Goal: Task Accomplishment & Management: Complete application form

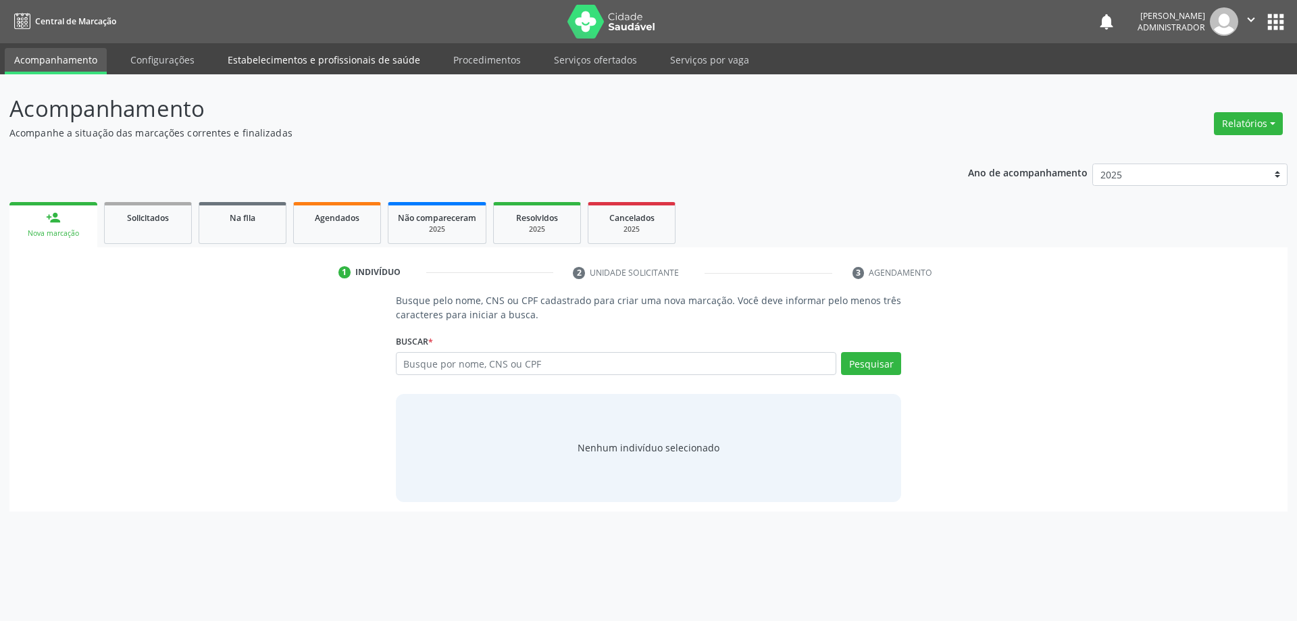
click at [278, 60] on link "Estabelecimentos e profissionais de saúde" at bounding box center [323, 60] width 211 height 24
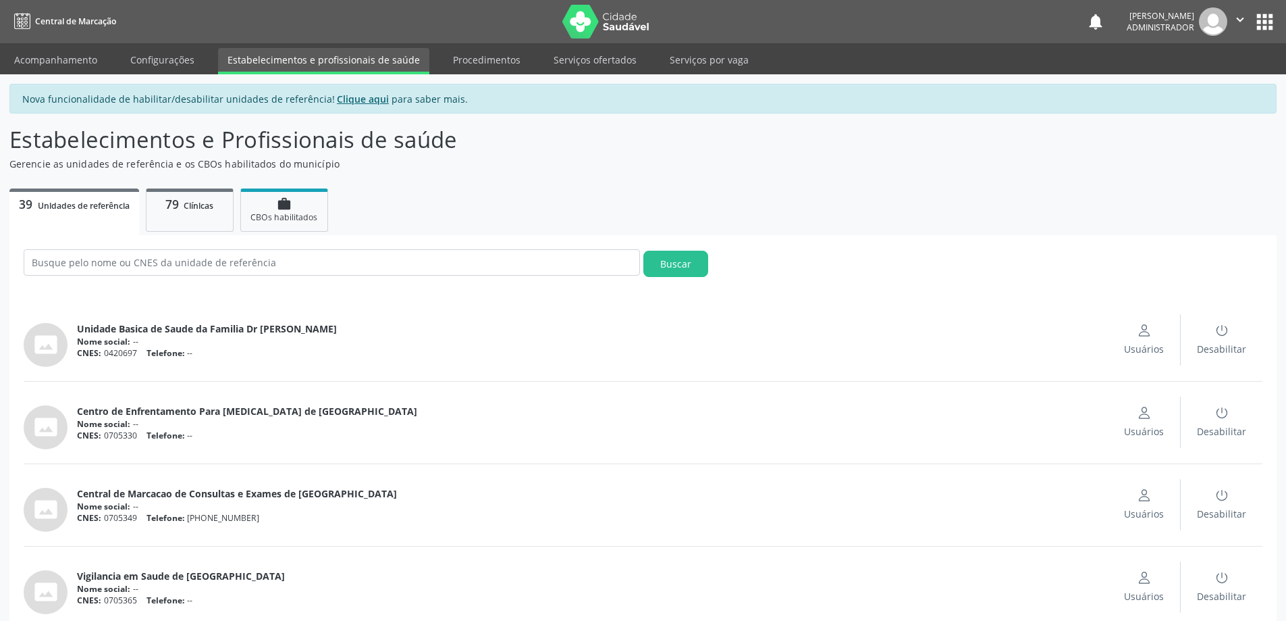
click at [360, 105] on u "Clique aqui" at bounding box center [363, 99] width 52 height 13
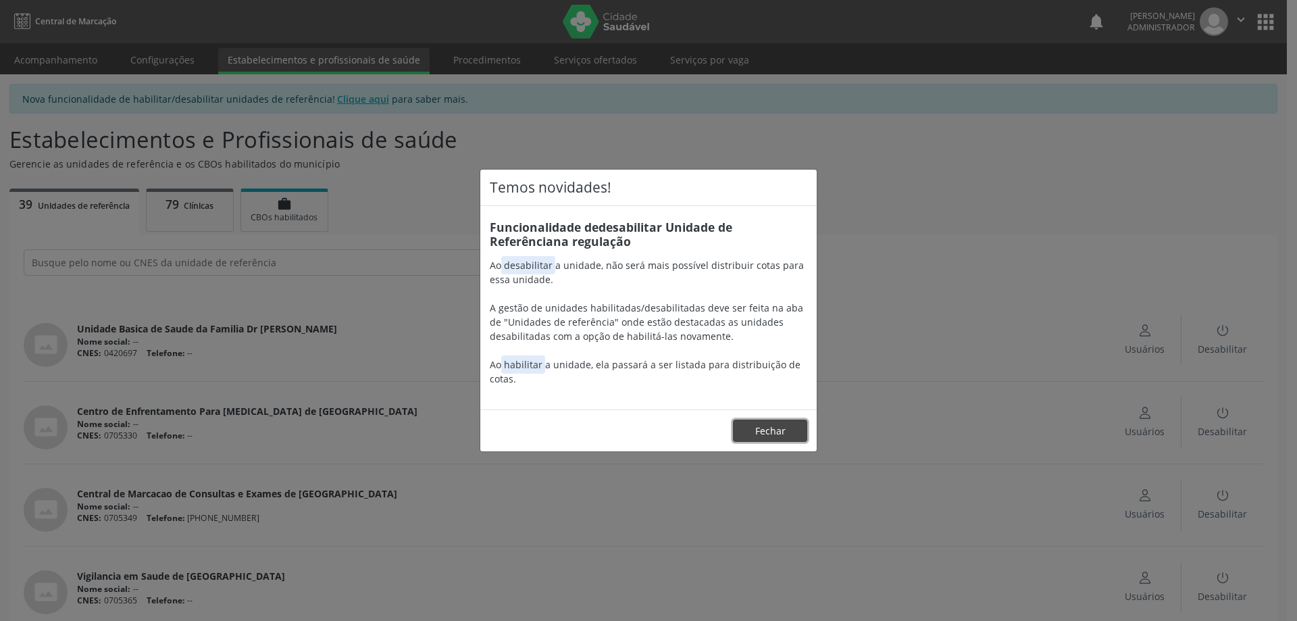
click at [766, 433] on button "Fechar" at bounding box center [770, 430] width 74 height 23
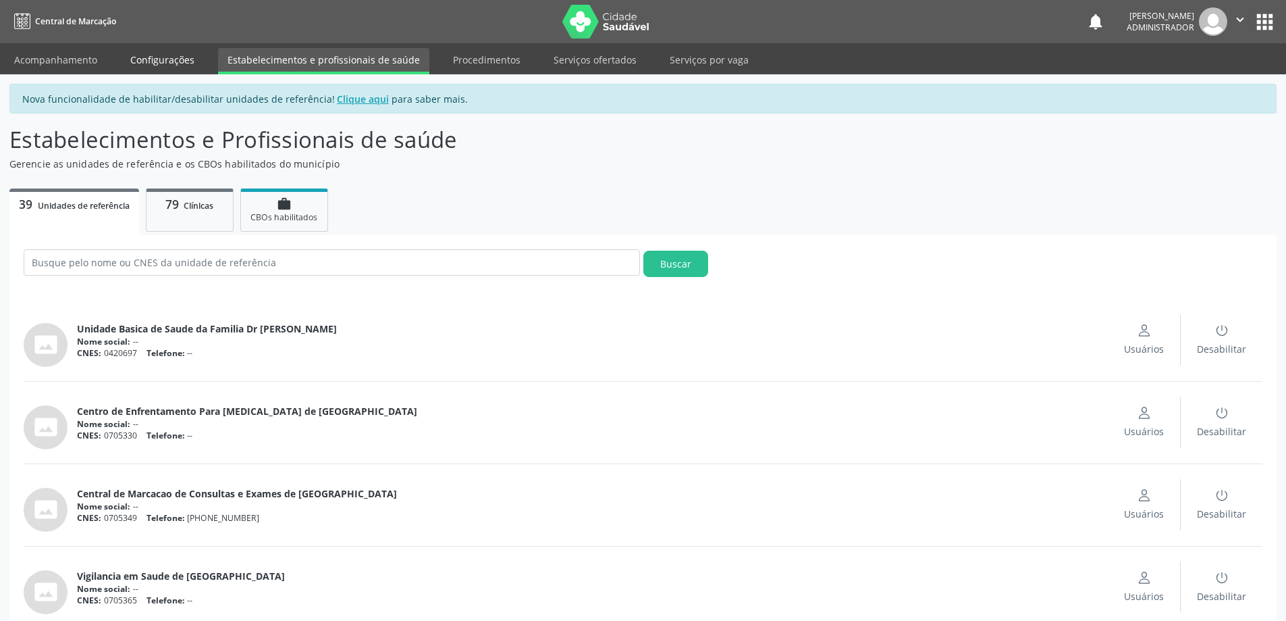
click at [150, 60] on link "Configurações" at bounding box center [162, 60] width 83 height 24
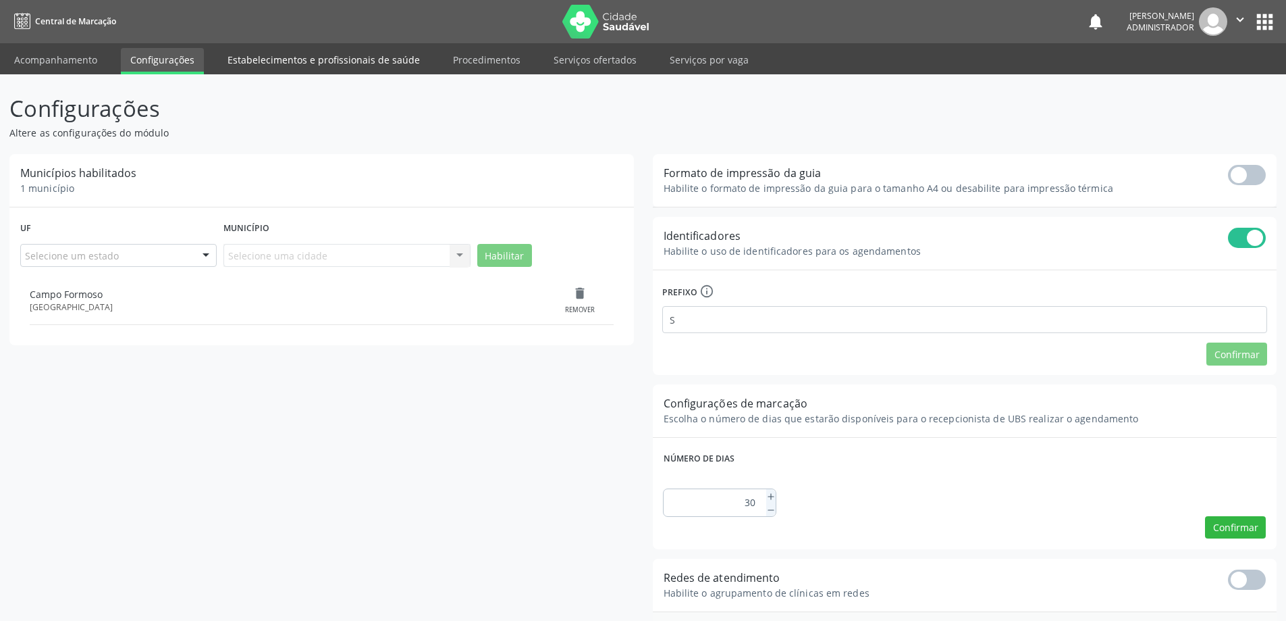
click at [317, 57] on link "Estabelecimentos e profissionais de saúde" at bounding box center [323, 60] width 211 height 24
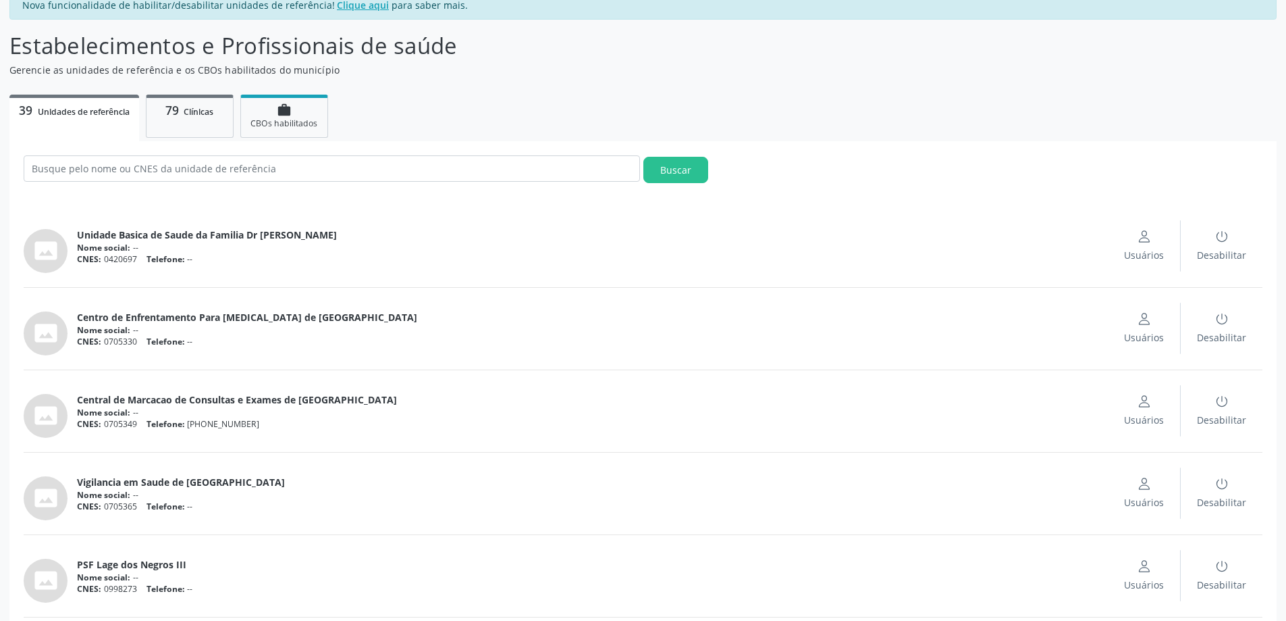
scroll to position [68, 0]
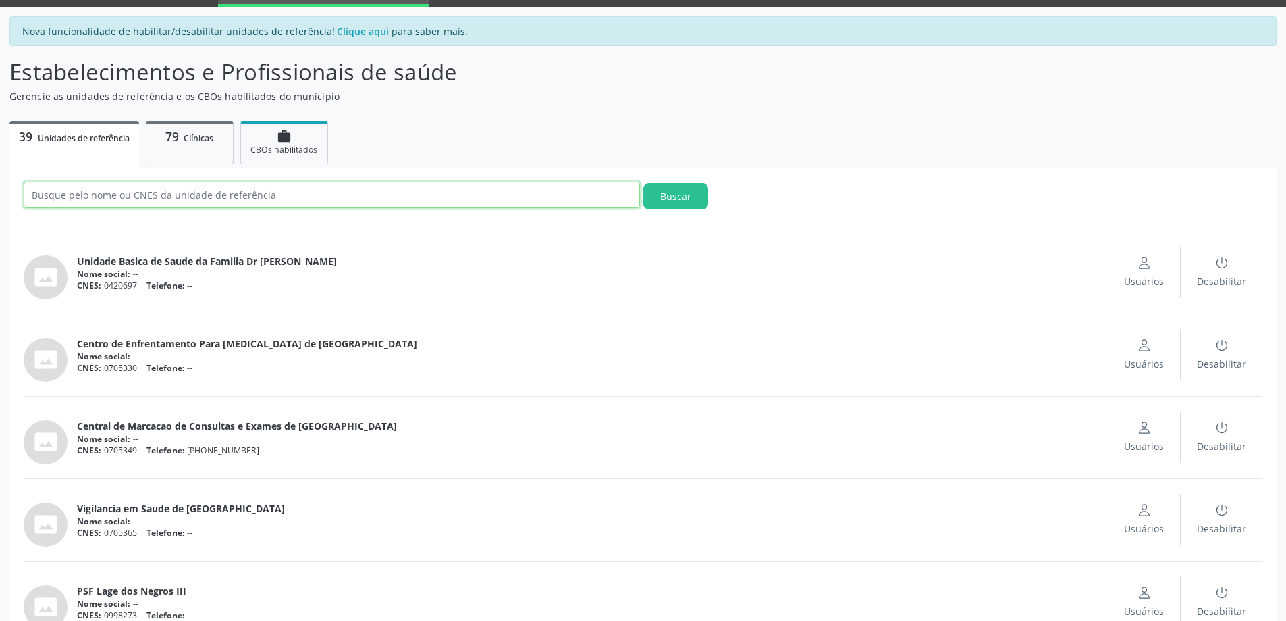
click at [299, 190] on input "text" at bounding box center [332, 195] width 617 height 26
click at [644, 183] on button "Buscar" at bounding box center [676, 196] width 65 height 26
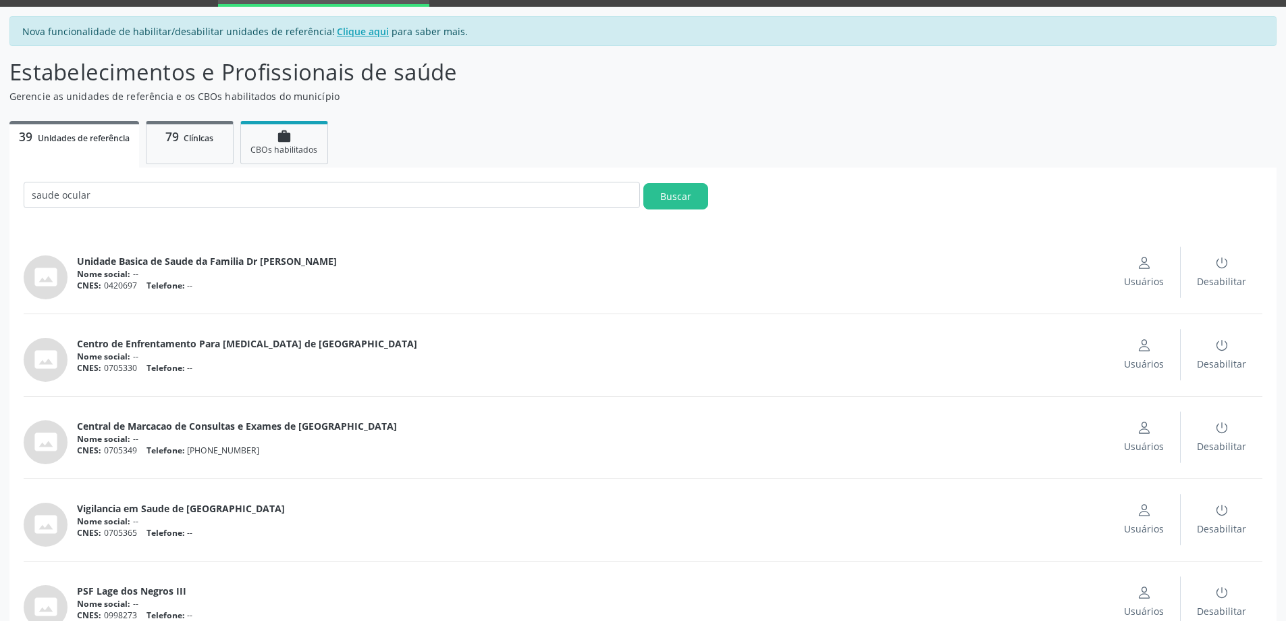
scroll to position [0, 0]
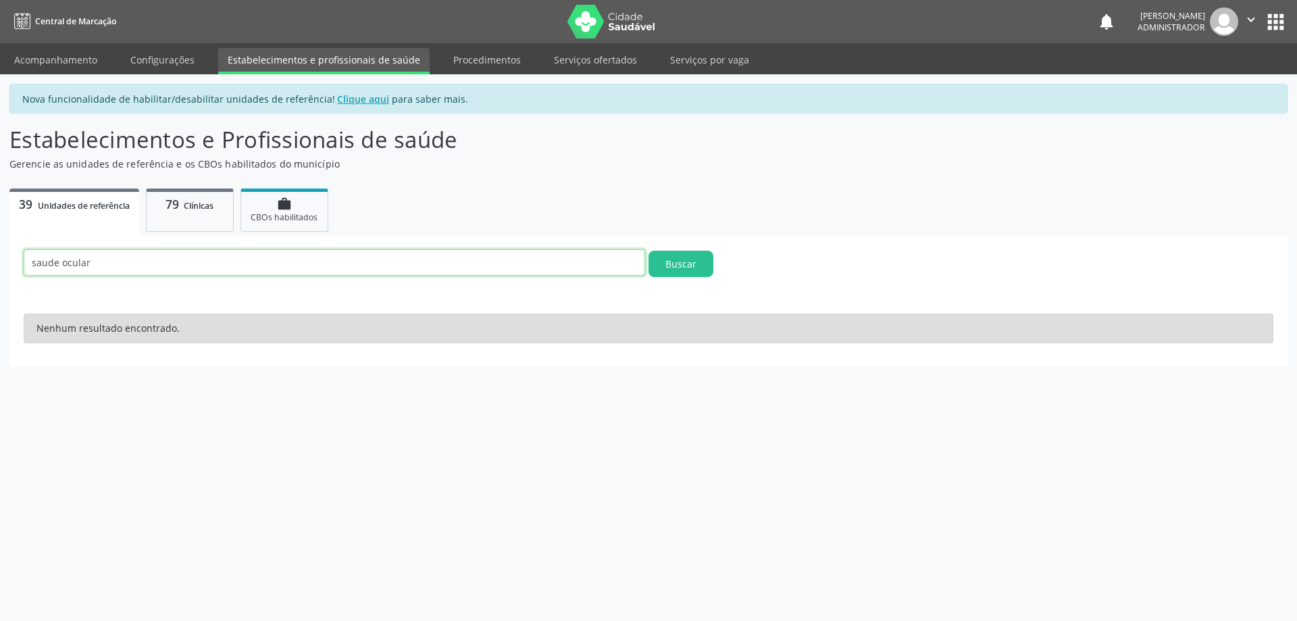
click at [89, 260] on input "saude ocular" at bounding box center [334, 262] width 621 height 26
type input "s"
type input "centro"
click at [700, 260] on button "Buscar" at bounding box center [680, 264] width 65 height 26
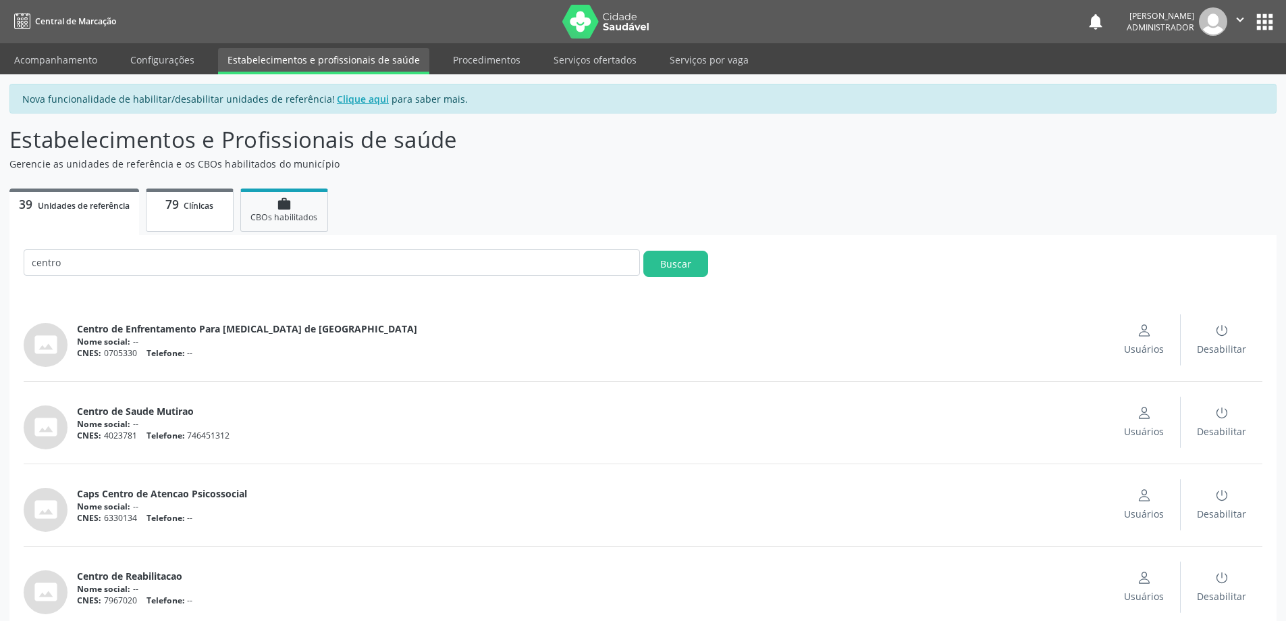
click at [191, 199] on p "79 Clínicas" at bounding box center [190, 205] width 68 height 16
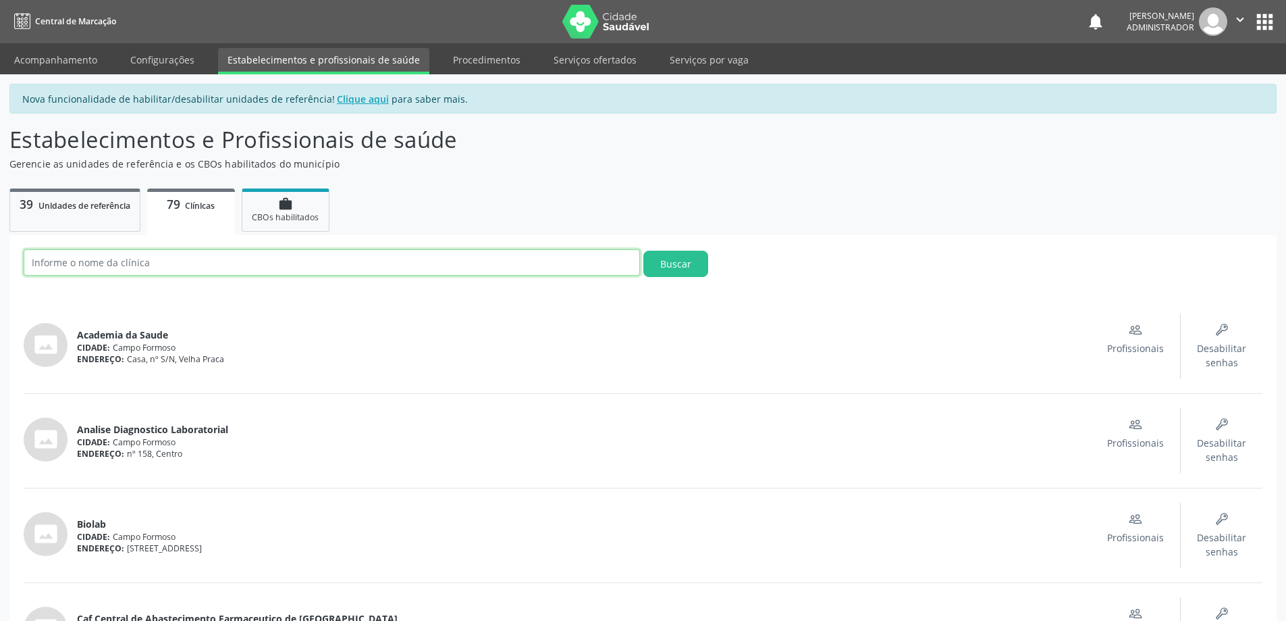
click at [195, 259] on input "text" at bounding box center [332, 262] width 617 height 26
type input "centro"
click at [644, 251] on button "Buscar" at bounding box center [676, 264] width 65 height 26
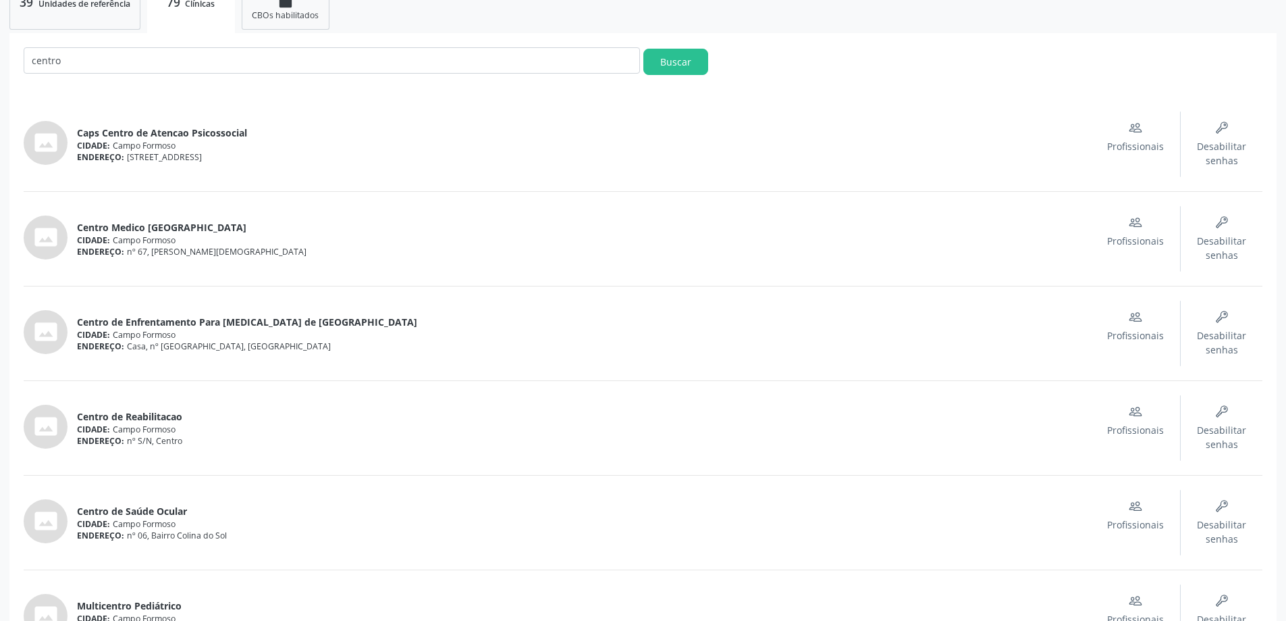
scroll to position [203, 0]
click at [1137, 509] on icon "people outline" at bounding box center [1138, 507] width 7 height 3
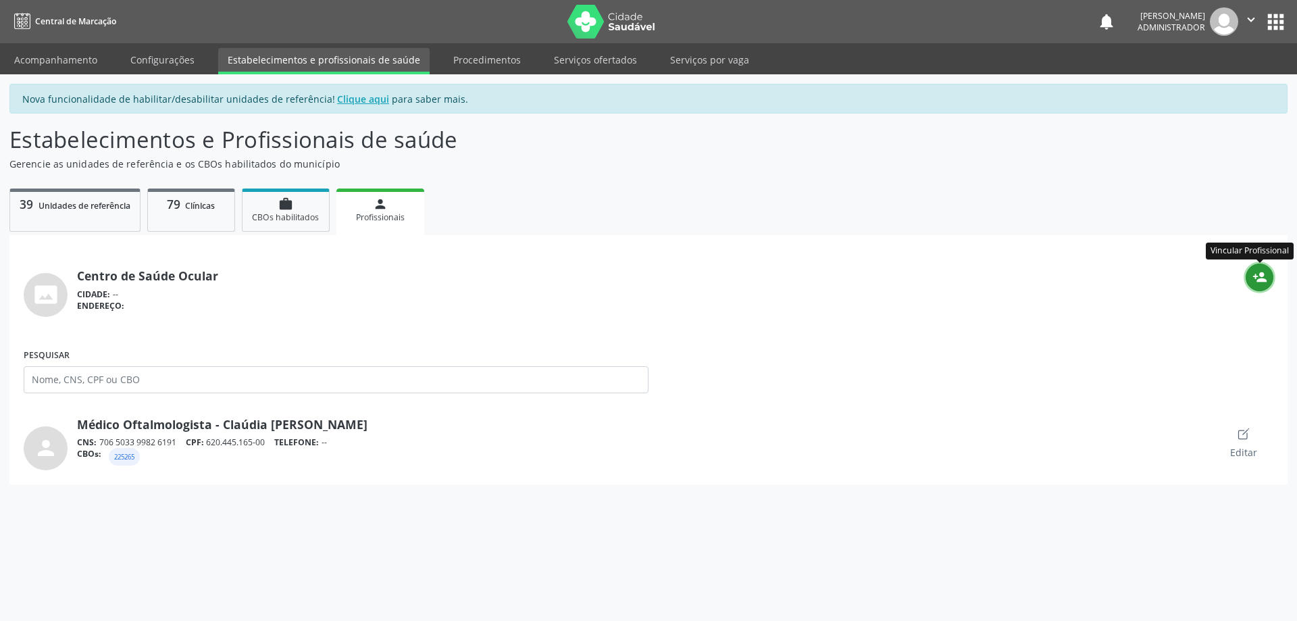
click at [1256, 276] on icon "person_add" at bounding box center [1259, 276] width 15 height 15
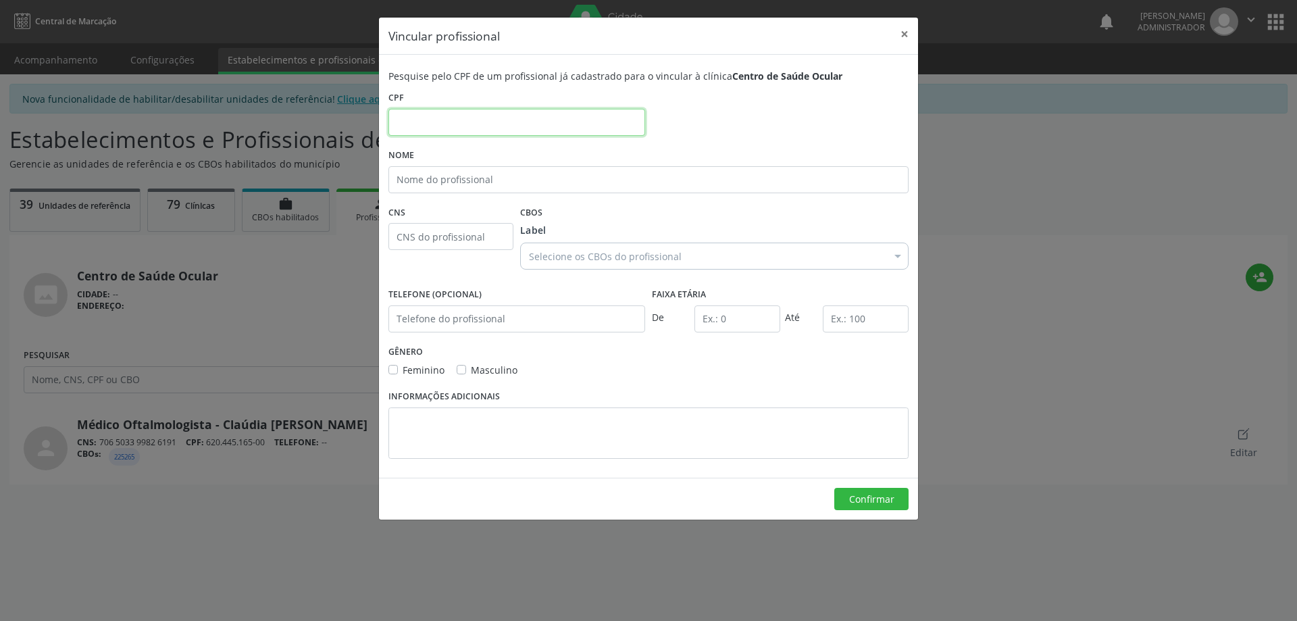
click at [494, 127] on input "text" at bounding box center [516, 122] width 257 height 27
type input "857.788.575-51"
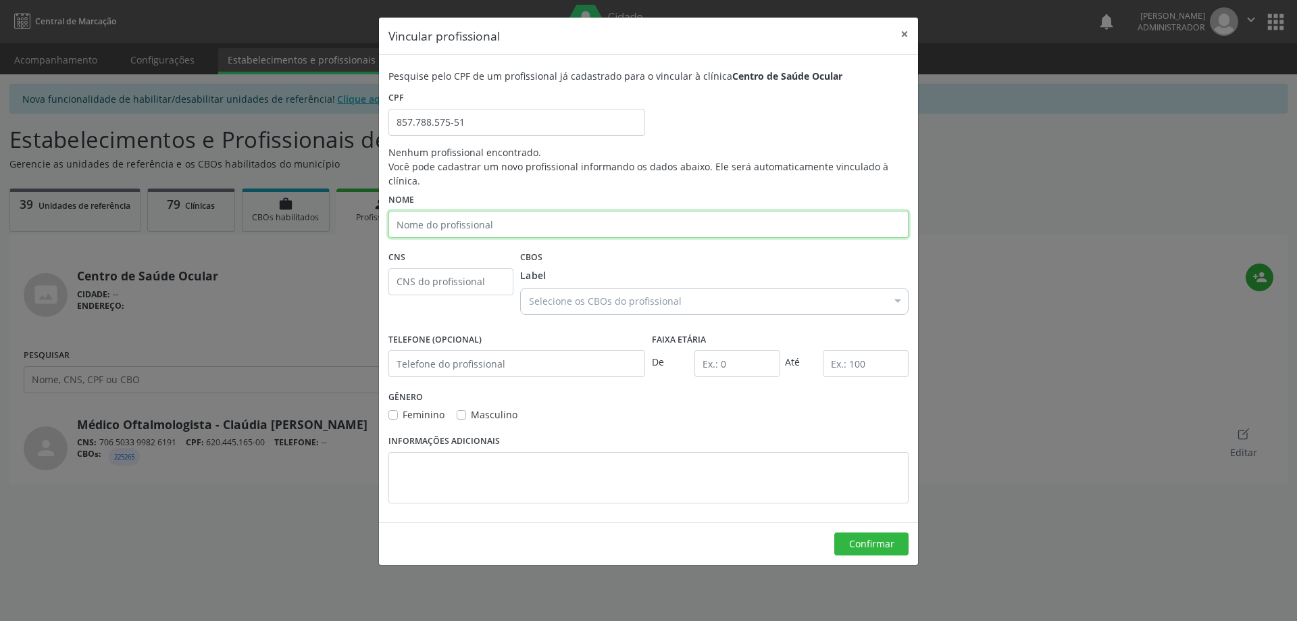
click at [442, 219] on input "text" at bounding box center [648, 224] width 520 height 27
type input "[PERSON_NAME]"
click at [457, 268] on input "text" at bounding box center [450, 281] width 125 height 27
type input "702602707640749"
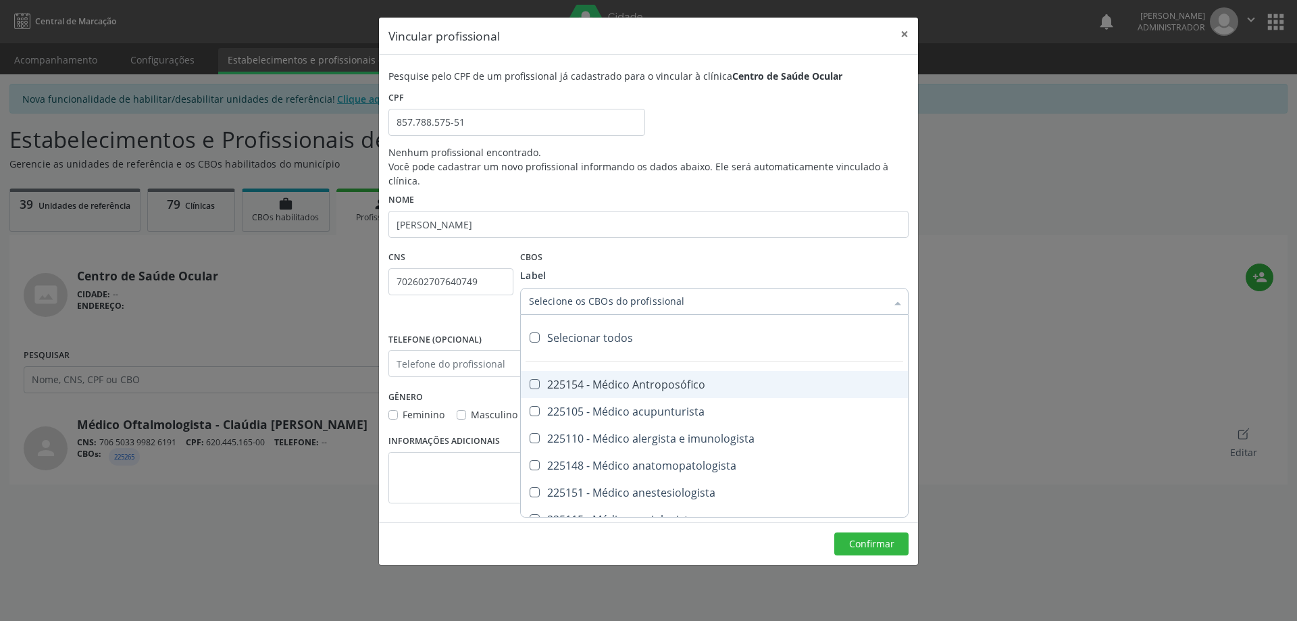
click at [899, 291] on div at bounding box center [897, 302] width 20 height 23
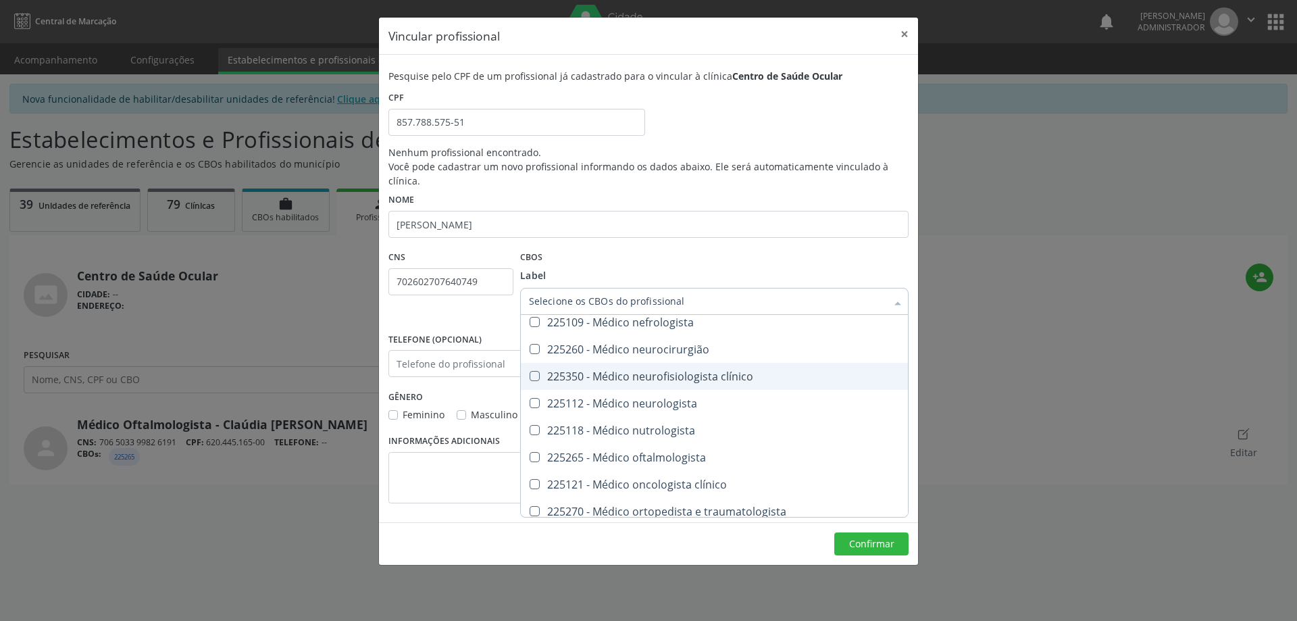
scroll to position [1283, 0]
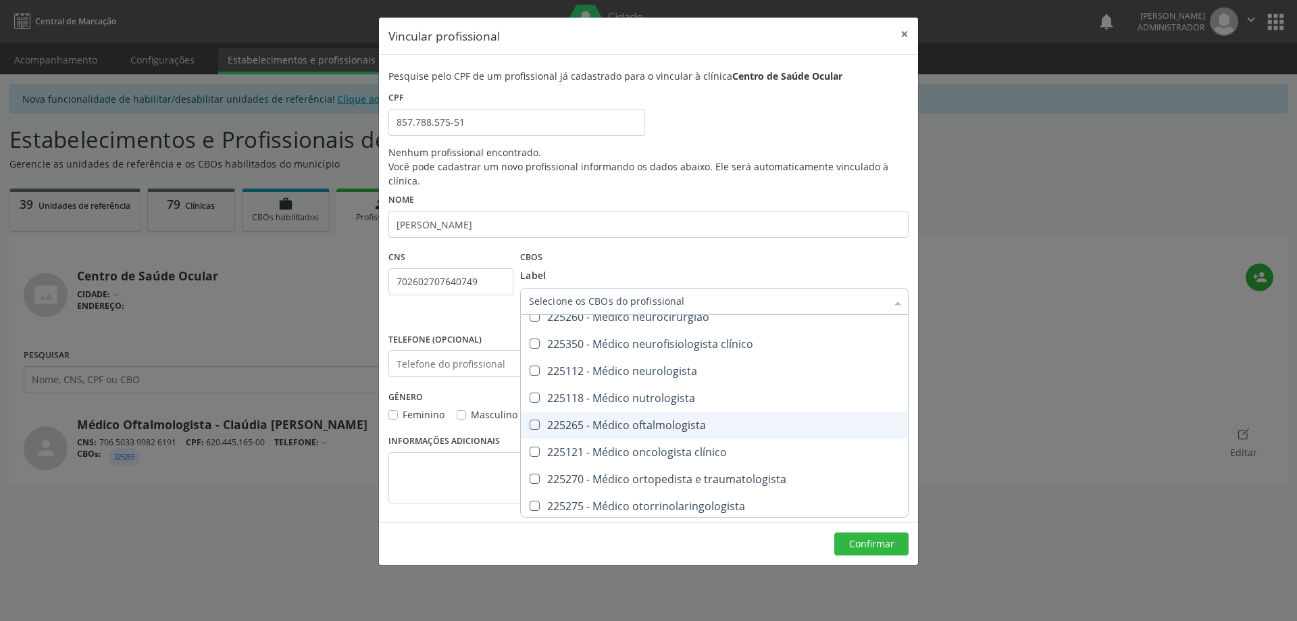
click at [722, 419] on div "225265 - Médico oftalmologista" at bounding box center [714, 424] width 371 height 11
checkbox oftalmologista "true"
checkbox acupunturista "true"
checkbox oftalmologista "false"
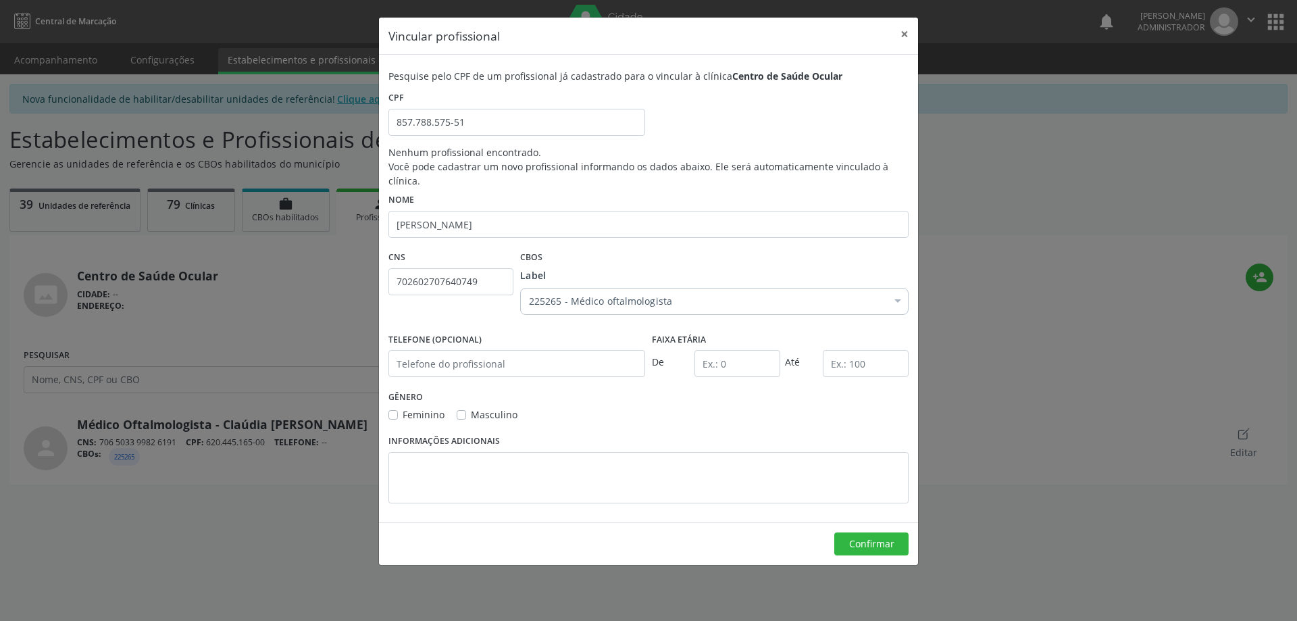
click at [814, 247] on div "CBOs Label 225265 - Médico oftalmologista Desfazer seleção Selecionados 225265 …" at bounding box center [714, 278] width 388 height 63
click at [402, 407] on label "Feminino" at bounding box center [423, 414] width 42 height 14
click at [392, 407] on input "Feminino" at bounding box center [392, 413] width 9 height 12
checkbox input "true"
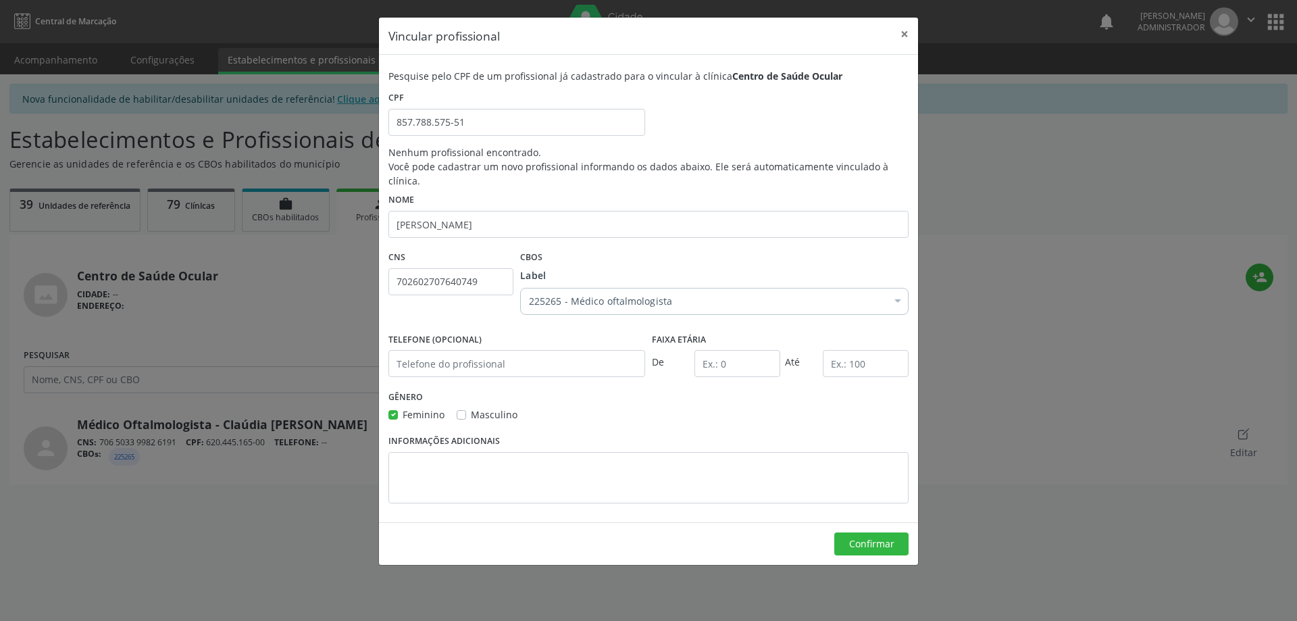
click at [471, 407] on label "Masculino" at bounding box center [494, 414] width 47 height 14
click at [458, 407] on input "Masculino" at bounding box center [461, 413] width 9 height 12
checkbox input "true"
click at [748, 350] on input "text" at bounding box center [737, 363] width 86 height 27
type input "3"
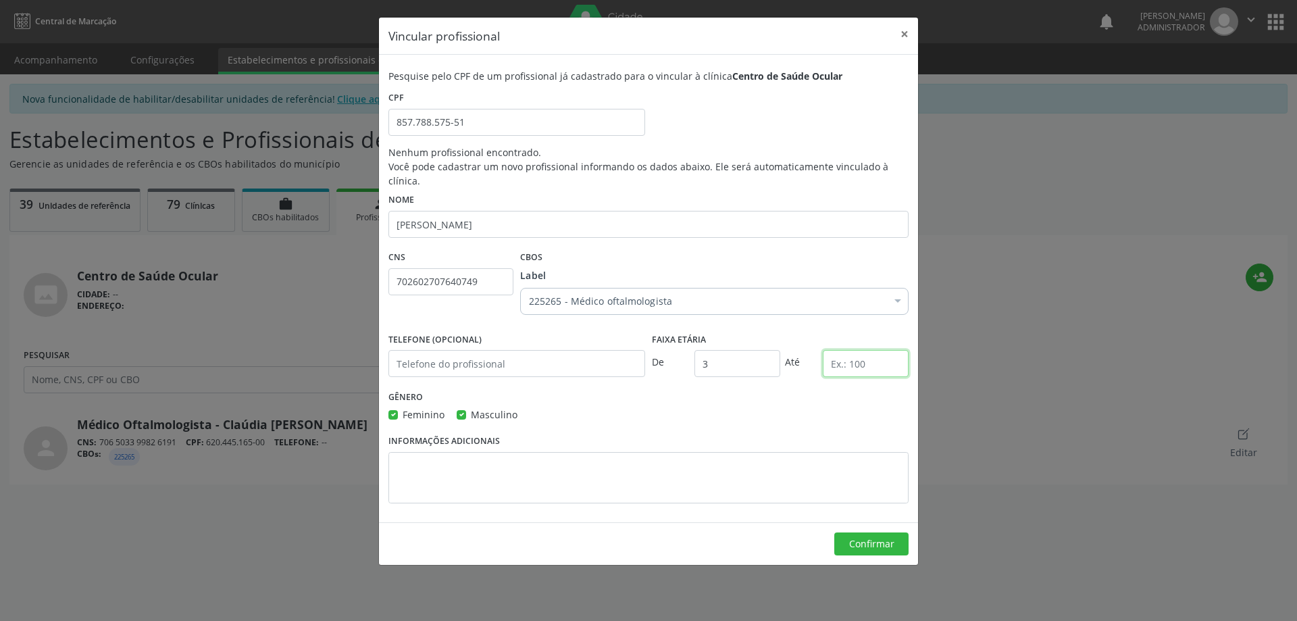
click at [883, 350] on input "text" at bounding box center [866, 363] width 86 height 27
type input "100"
click at [856, 532] on button "Confirmar" at bounding box center [871, 543] width 74 height 23
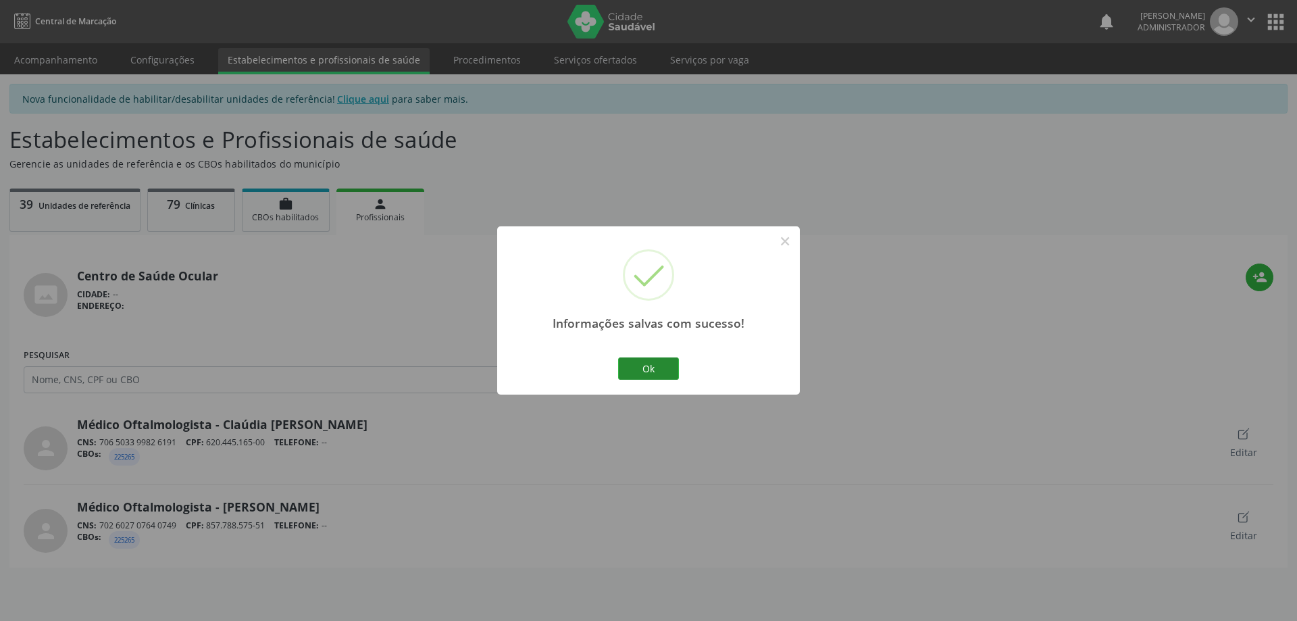
click at [651, 361] on button "Ok" at bounding box center [648, 368] width 61 height 23
